Goal: Task Accomplishment & Management: Use online tool/utility

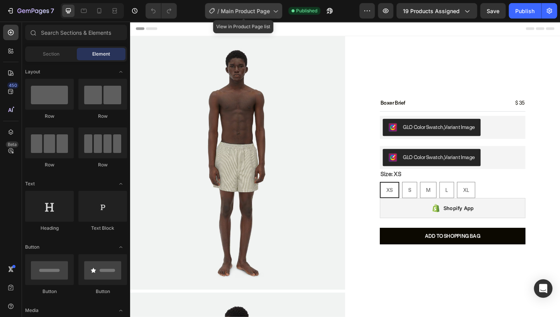
click at [238, 11] on span "Main Product Page" at bounding box center [245, 11] width 49 height 8
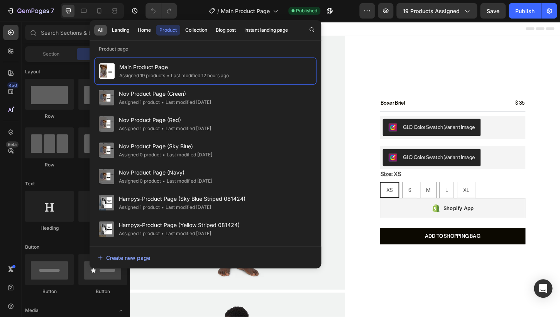
click at [102, 28] on div "All" at bounding box center [101, 30] width 6 height 7
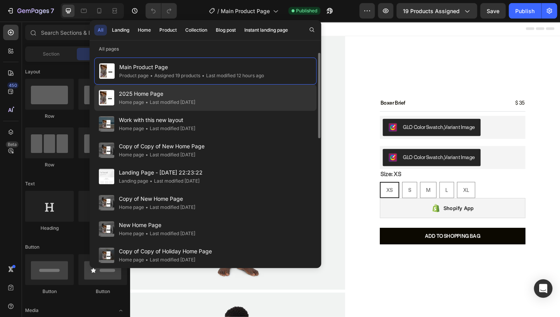
click at [151, 103] on div "• Last modified 3 days ago" at bounding box center [169, 102] width 51 height 8
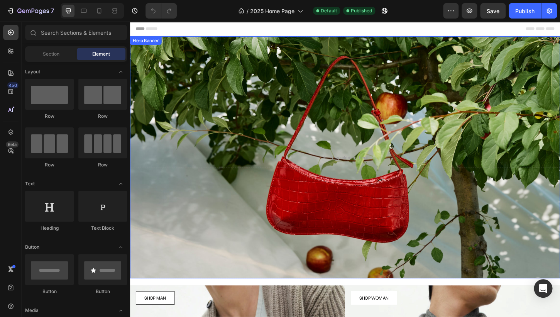
click at [210, 76] on div "Background Image" at bounding box center [361, 167] width 463 height 260
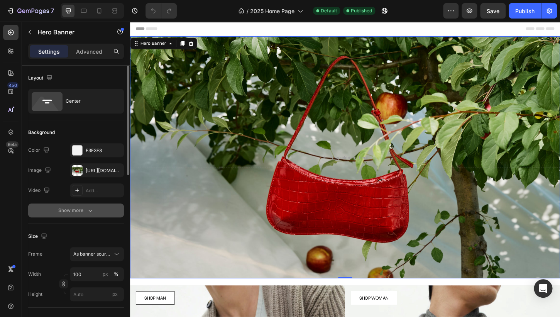
click at [86, 210] on div "Show more" at bounding box center [76, 210] width 36 height 8
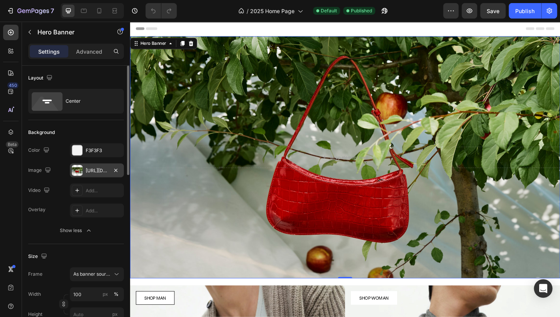
click at [86, 171] on div "[URL][DOMAIN_NAME]" at bounding box center [97, 170] width 22 height 7
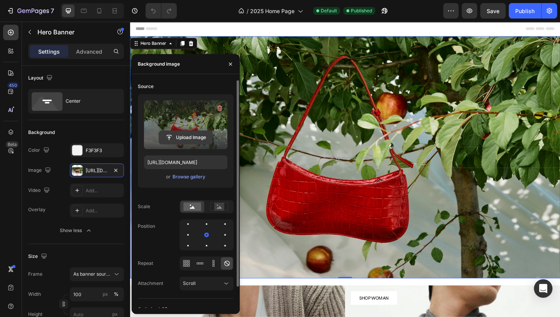
click at [199, 139] on input "file" at bounding box center [185, 137] width 53 height 13
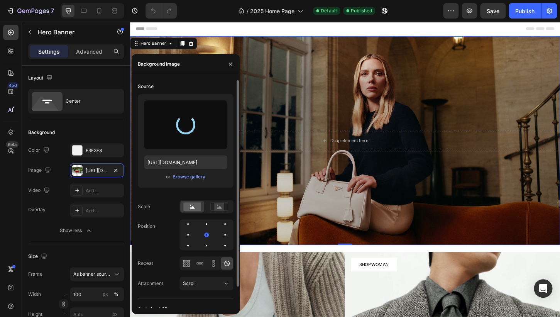
type input "[URL][DOMAIN_NAME]"
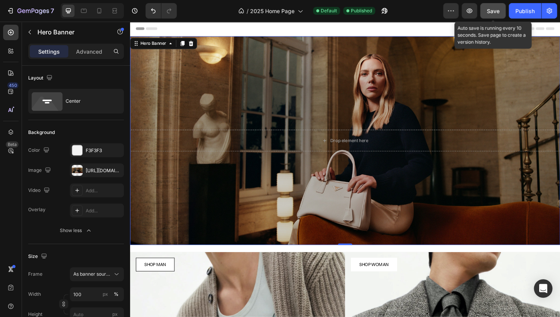
click at [491, 14] on span "Save" at bounding box center [493, 11] width 13 height 7
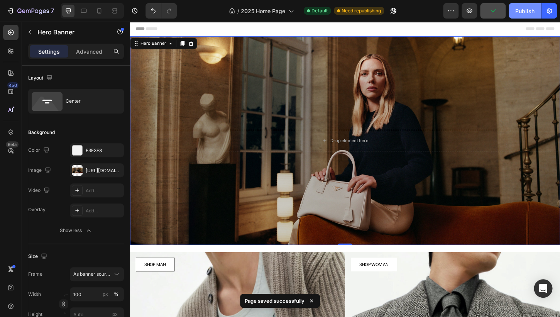
click at [524, 7] on div "Publish" at bounding box center [524, 11] width 19 height 8
